Goal: Information Seeking & Learning: Learn about a topic

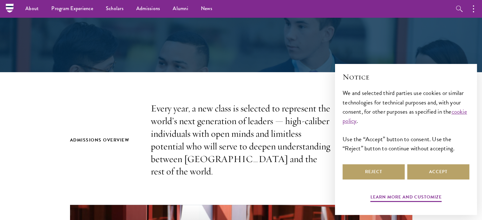
click at [170, 118] on p "Every year, a new class is selected to represent the world’s next generation of…" at bounding box center [241, 140] width 181 height 76
click at [436, 166] on button "Accept" at bounding box center [439, 172] width 62 height 15
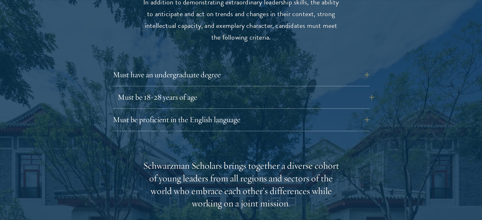
scroll to position [882, 0]
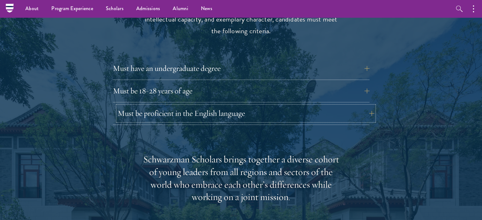
click at [189, 106] on button "Must be proficient in the English language" at bounding box center [246, 113] width 257 height 15
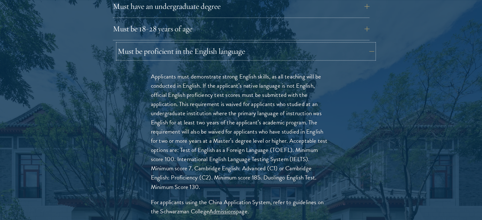
scroll to position [955, 0]
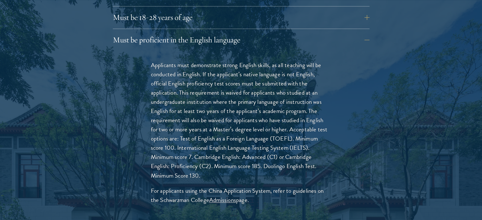
click at [187, 61] on p "Applicants must demonstrate strong English skills, as all teaching will be cond…" at bounding box center [241, 121] width 181 height 120
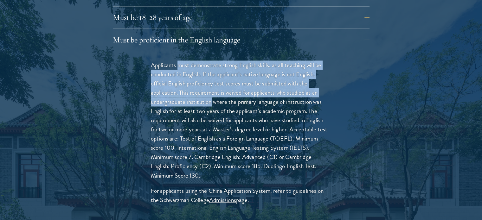
drag, startPoint x: 187, startPoint y: 54, endPoint x: 207, endPoint y: 89, distance: 40.6
click at [207, 89] on p "Applicants must demonstrate strong English skills, as all teaching will be cond…" at bounding box center [241, 121] width 181 height 120
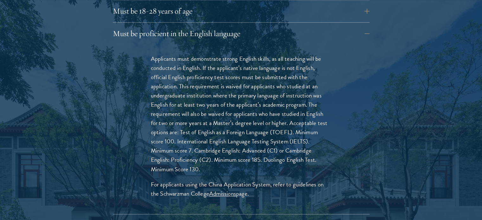
scroll to position [963, 0]
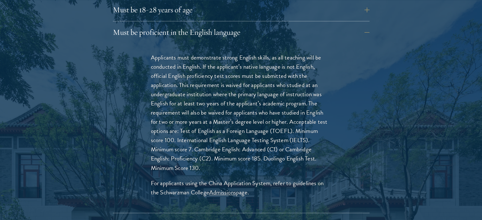
click at [190, 70] on p "Applicants must demonstrate strong English skills, as all teaching will be cond…" at bounding box center [241, 113] width 181 height 120
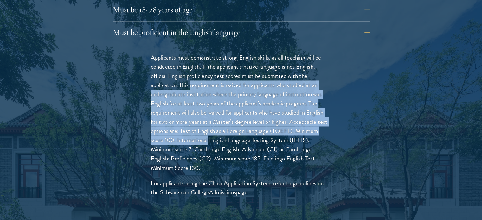
drag, startPoint x: 190, startPoint y: 70, endPoint x: 200, endPoint y: 132, distance: 63.1
click at [200, 132] on p "Applicants must demonstrate strong English skills, as all teaching will be cond…" at bounding box center [241, 113] width 181 height 120
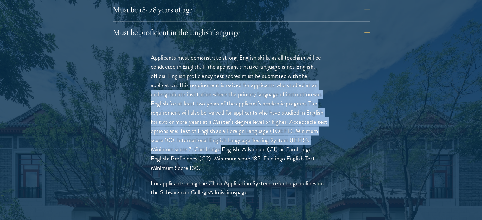
click at [200, 132] on p "Applicants must demonstrate strong English skills, as all teaching will be cond…" at bounding box center [241, 113] width 181 height 120
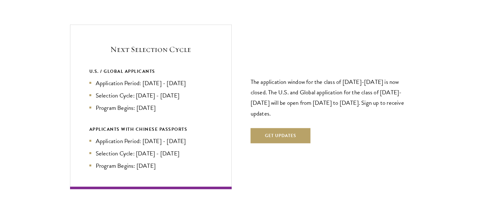
scroll to position [1523, 0]
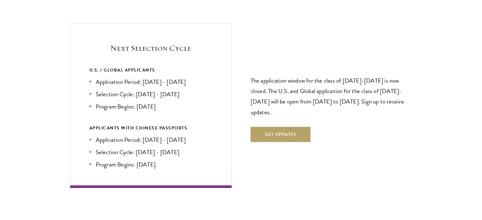
click at [345, 75] on p "The application window for the class of [DATE]-[DATE] is now closed. The U.S. a…" at bounding box center [332, 96] width 162 height 42
drag, startPoint x: 345, startPoint y: 64, endPoint x: 399, endPoint y: 71, distance: 54.3
click at [399, 75] on p "The application window for the class of [DATE]-[DATE] is now closed. The U.S. a…" at bounding box center [332, 96] width 162 height 42
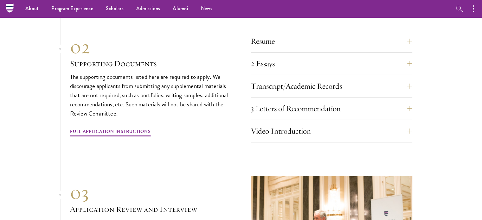
scroll to position [2171, 0]
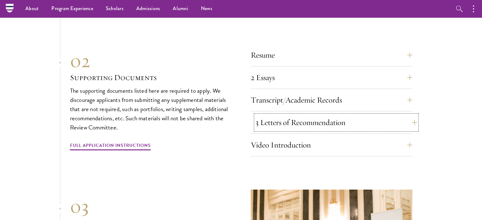
click at [271, 115] on button "3 Letters of Recommendation" at bounding box center [337, 122] width 162 height 15
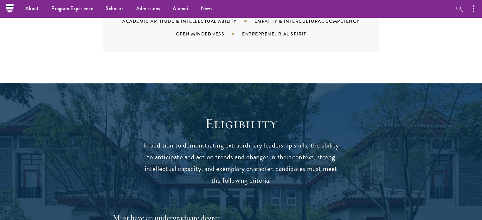
scroll to position [732, 0]
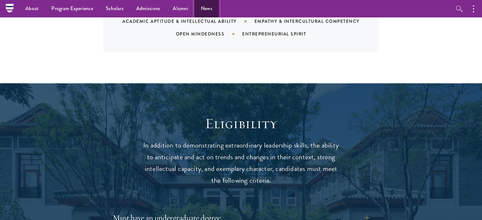
click at [213, 9] on link "News" at bounding box center [207, 8] width 24 height 17
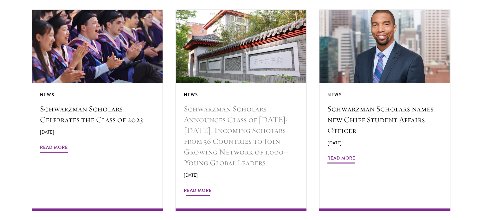
scroll to position [1125, 0]
